Goal: Entertainment & Leisure: Consume media (video, audio)

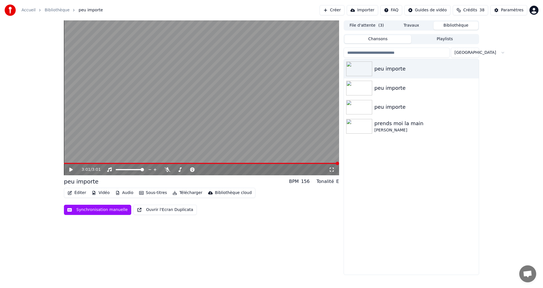
click at [71, 169] on icon at bounding box center [70, 170] width 3 height 4
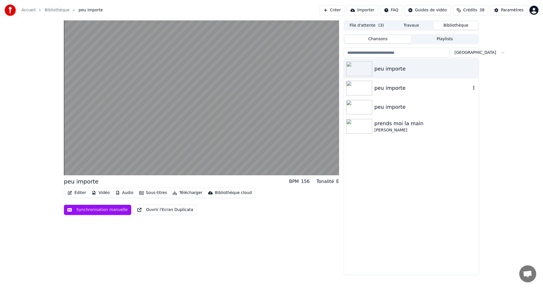
click at [361, 87] on img at bounding box center [359, 88] width 26 height 15
click at [365, 109] on img at bounding box center [359, 107] width 26 height 15
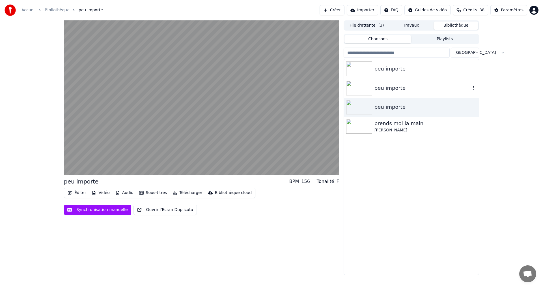
click at [363, 87] on img at bounding box center [359, 88] width 26 height 15
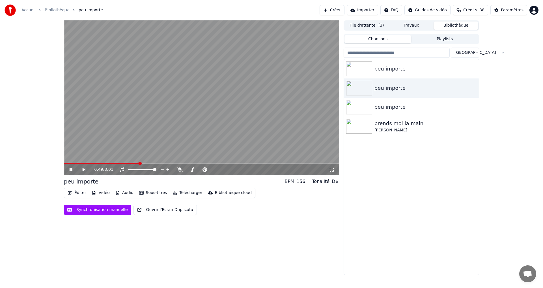
click at [70, 170] on icon at bounding box center [71, 169] width 3 height 3
click at [357, 70] on img at bounding box center [359, 68] width 26 height 15
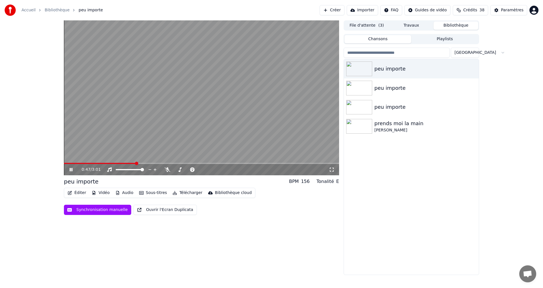
drag, startPoint x: 73, startPoint y: 170, endPoint x: 214, endPoint y: 74, distance: 170.0
click at [74, 170] on icon at bounding box center [74, 169] width 13 height 5
